Goal: Information Seeking & Learning: Find specific fact

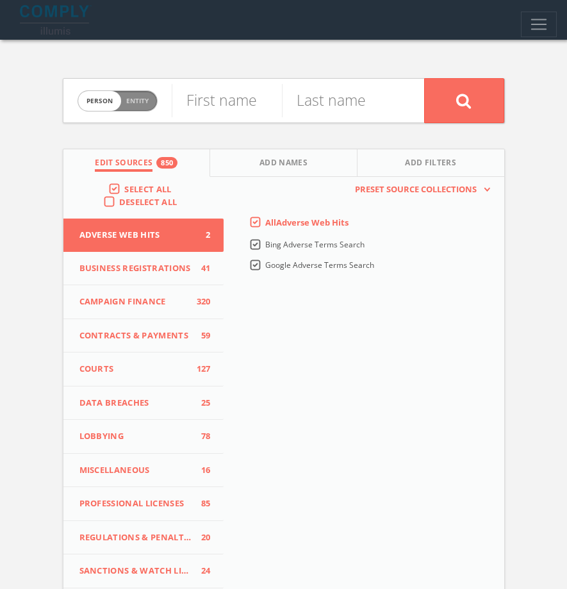
click at [151, 110] on label "Person Entity person" at bounding box center [117, 100] width 80 height 21
checkbox input "true"
paste input "[PERSON_NAME] and [PERSON_NAME] Foundation"
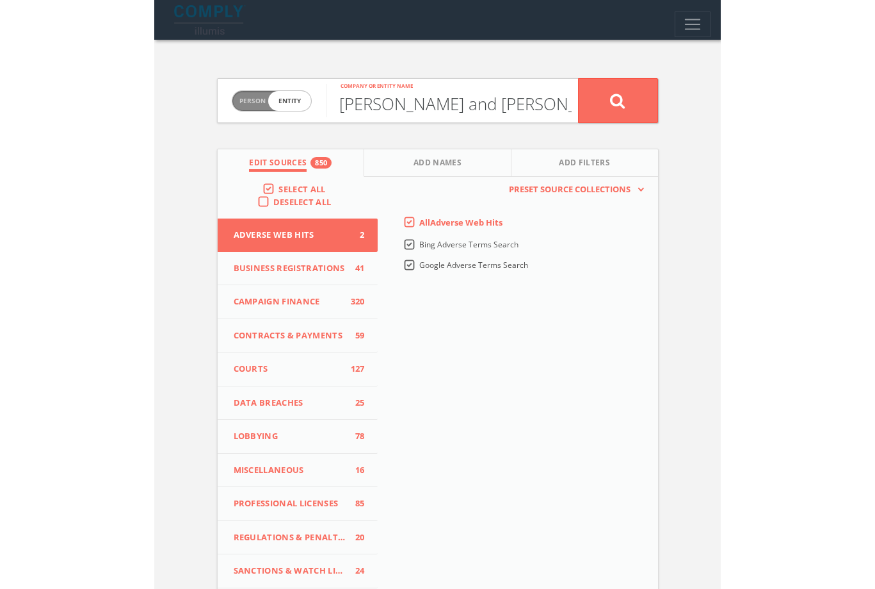
scroll to position [0, 61]
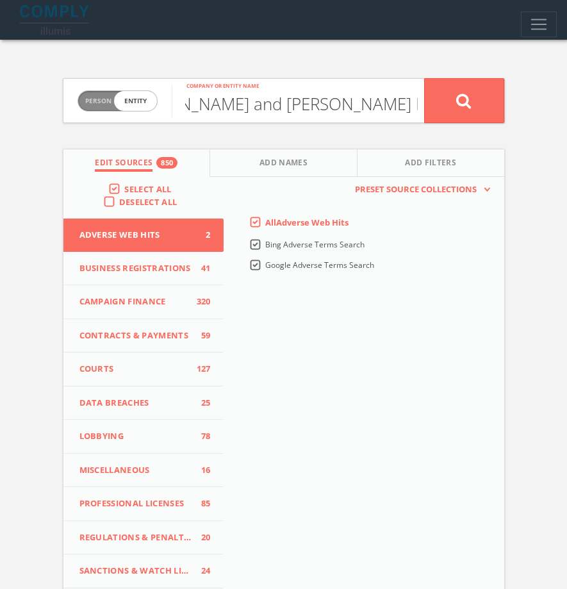
type input "[PERSON_NAME] and [PERSON_NAME] Foundation"
click at [424, 78] on button at bounding box center [464, 100] width 80 height 45
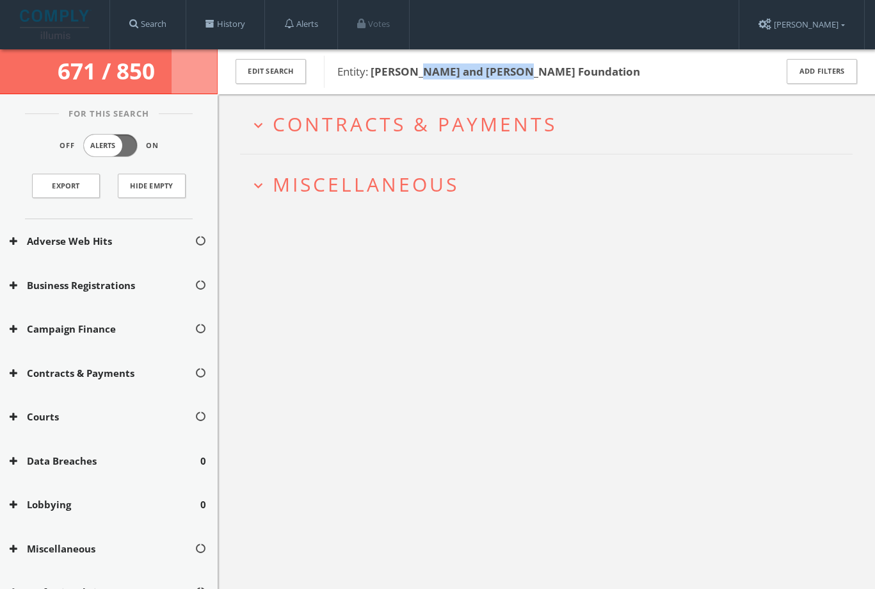
drag, startPoint x: 422, startPoint y: 72, endPoint x: 521, endPoint y: 67, distance: 98.8
click at [521, 67] on b "[PERSON_NAME] and [PERSON_NAME] Foundation" at bounding box center [506, 71] width 270 height 15
copy b "[PERSON_NAME]"
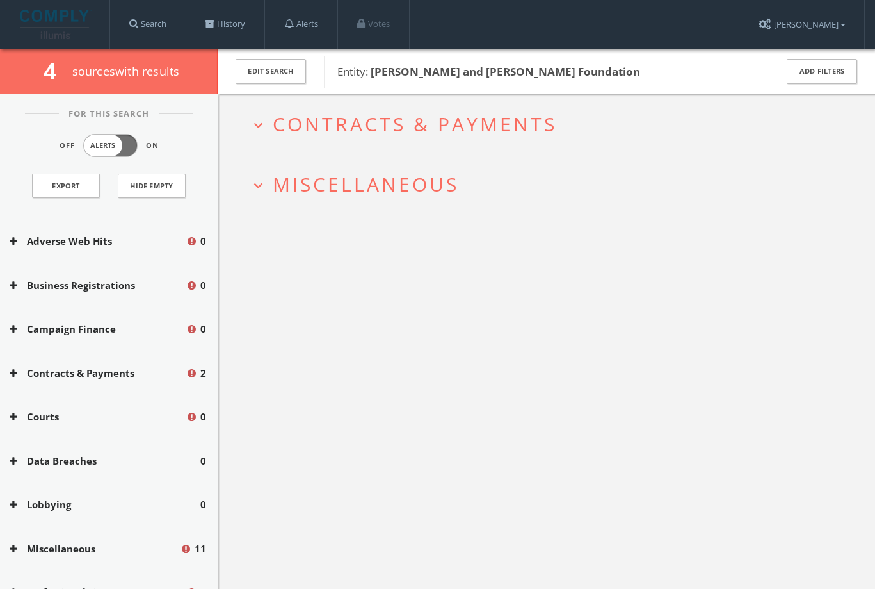
click at [416, 165] on h2 "expand_more Miscellaneous" at bounding box center [546, 184] width 613 height 60
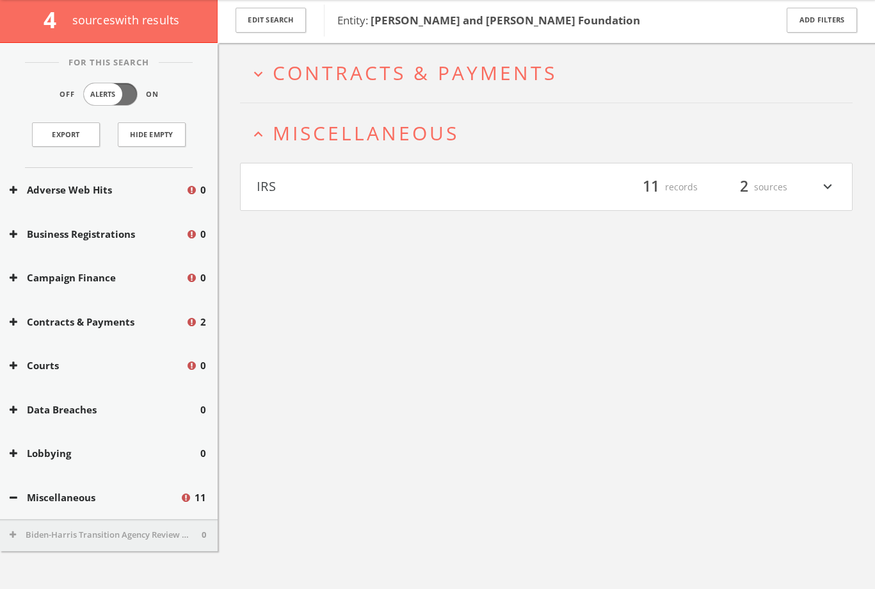
scroll to position [75, 0]
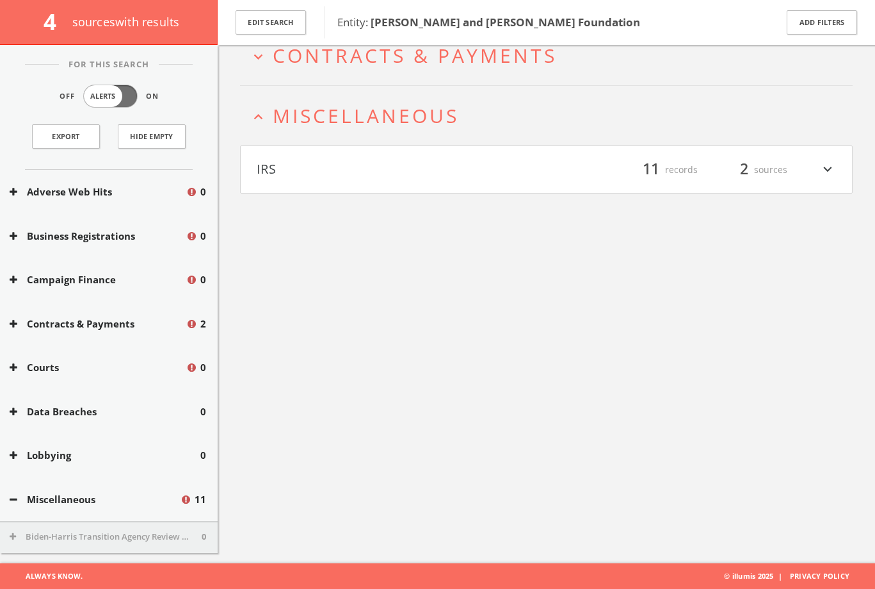
click at [353, 175] on button "IRS" at bounding box center [402, 170] width 290 height 22
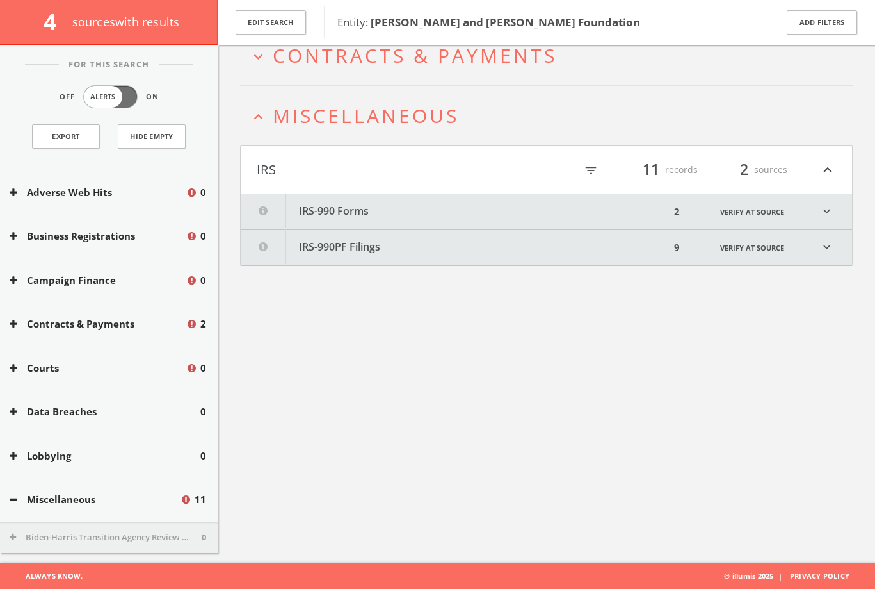
click at [331, 240] on button "IRS-990PF Filings" at bounding box center [456, 247] width 430 height 35
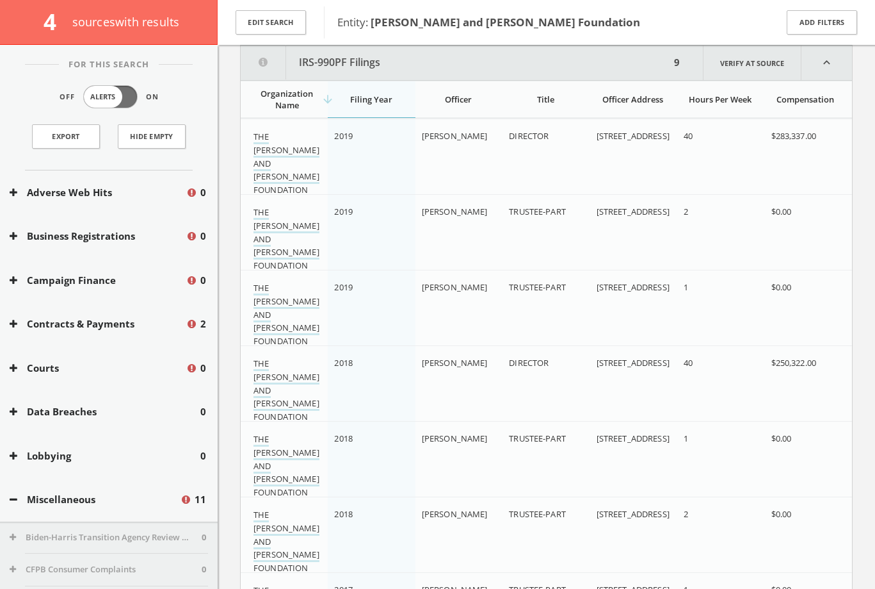
scroll to position [0, 0]
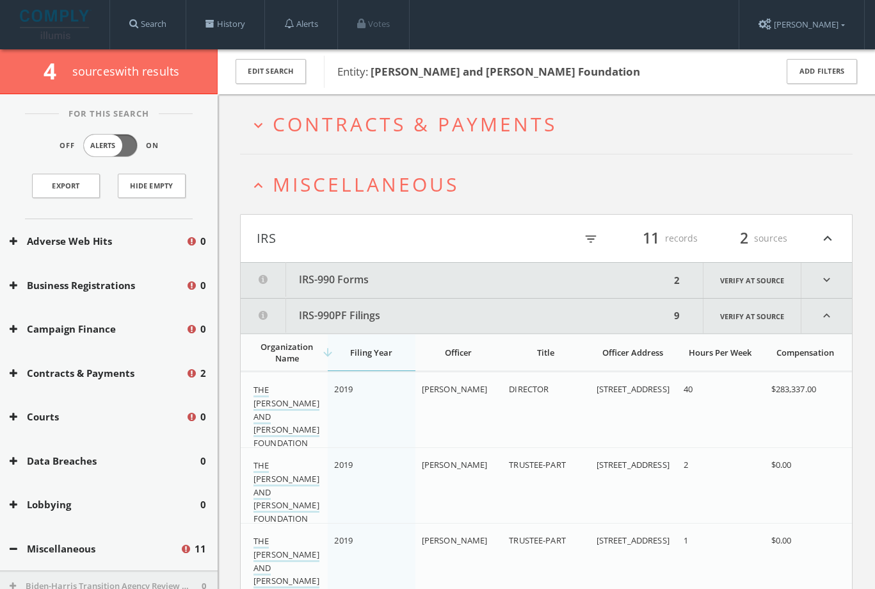
click at [370, 132] on span "Contracts & Payments" at bounding box center [415, 124] width 284 height 26
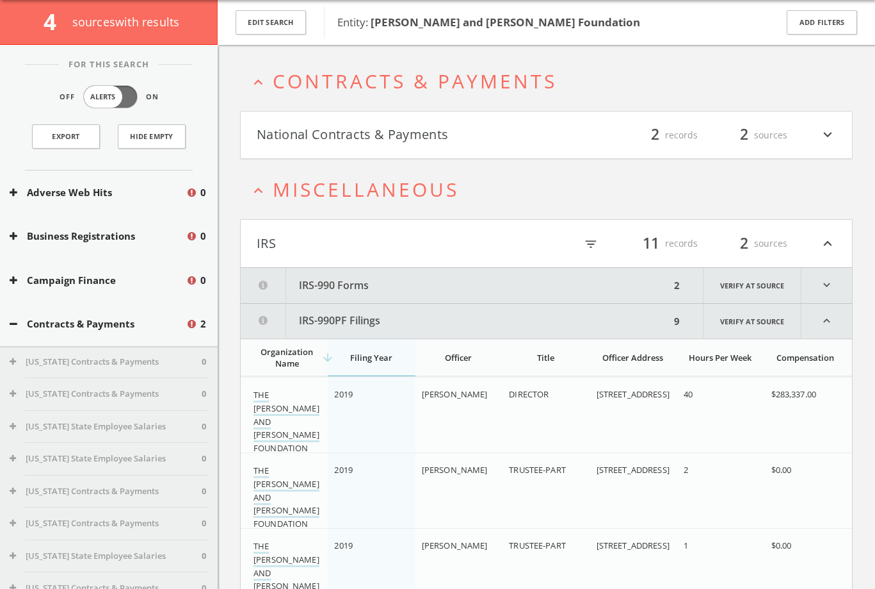
click at [371, 129] on button "National Contracts & Payments" at bounding box center [402, 135] width 290 height 22
